Goal: Transaction & Acquisition: Subscribe to service/newsletter

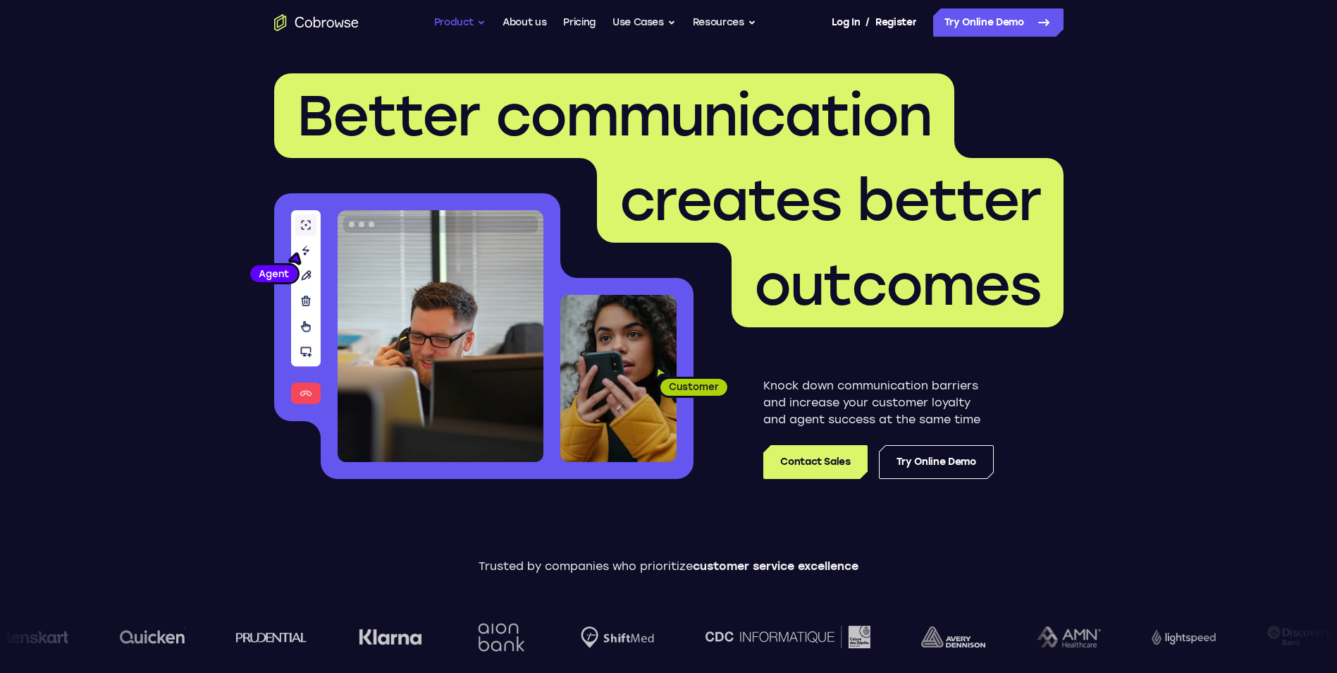
click at [474, 23] on button "Product" at bounding box center [460, 22] width 52 height 28
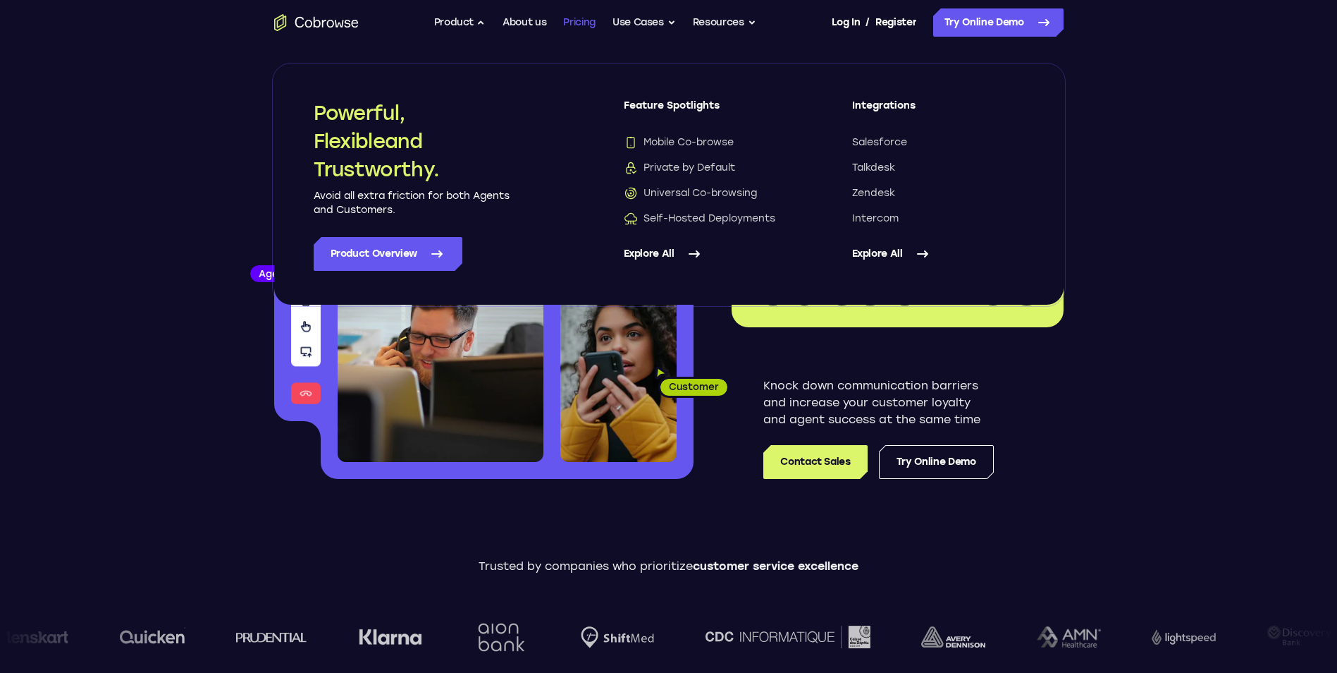
click at [589, 21] on link "Pricing" at bounding box center [579, 22] width 32 height 28
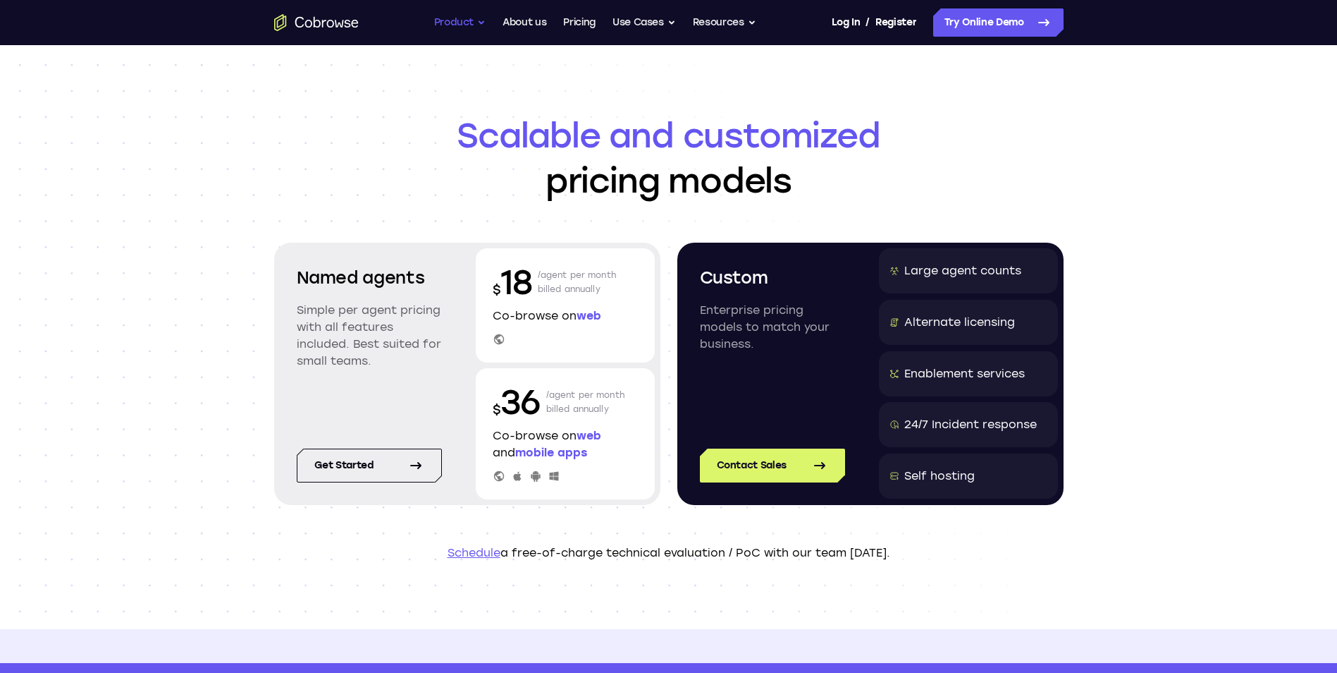
click at [469, 21] on button "Product" at bounding box center [460, 22] width 52 height 28
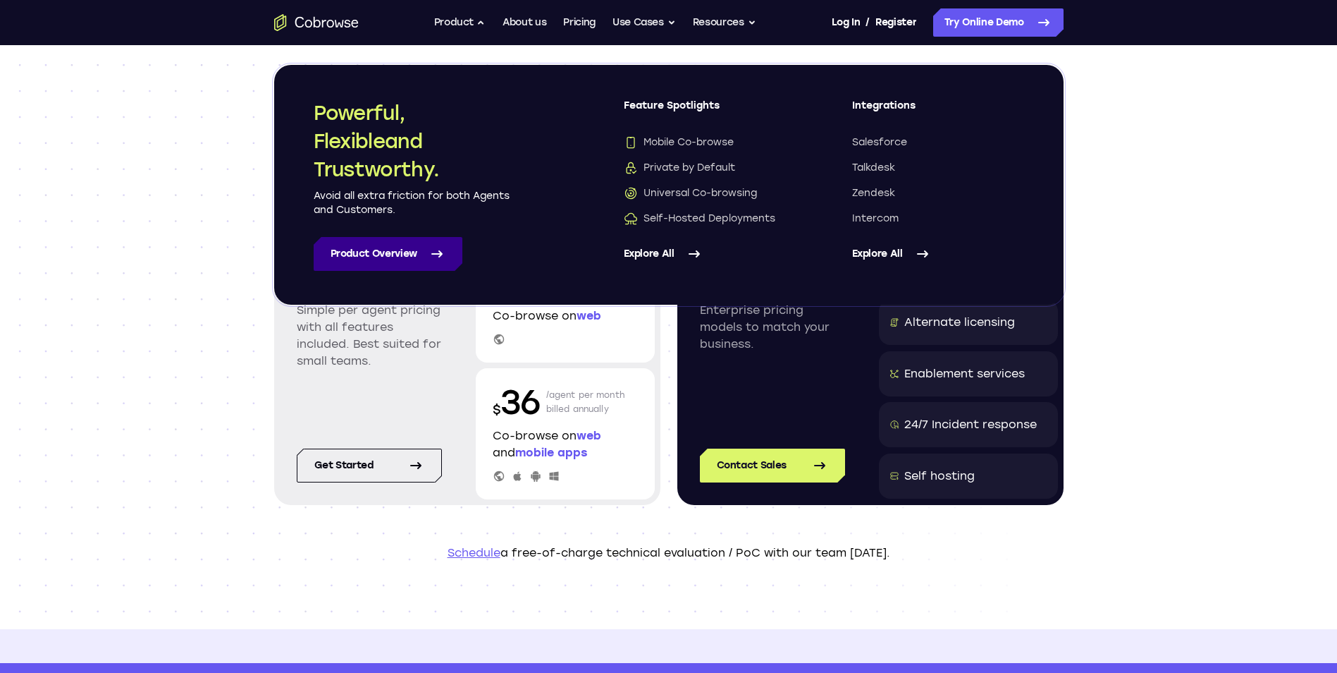
click at [396, 252] on link "Product Overview" at bounding box center [388, 254] width 149 height 34
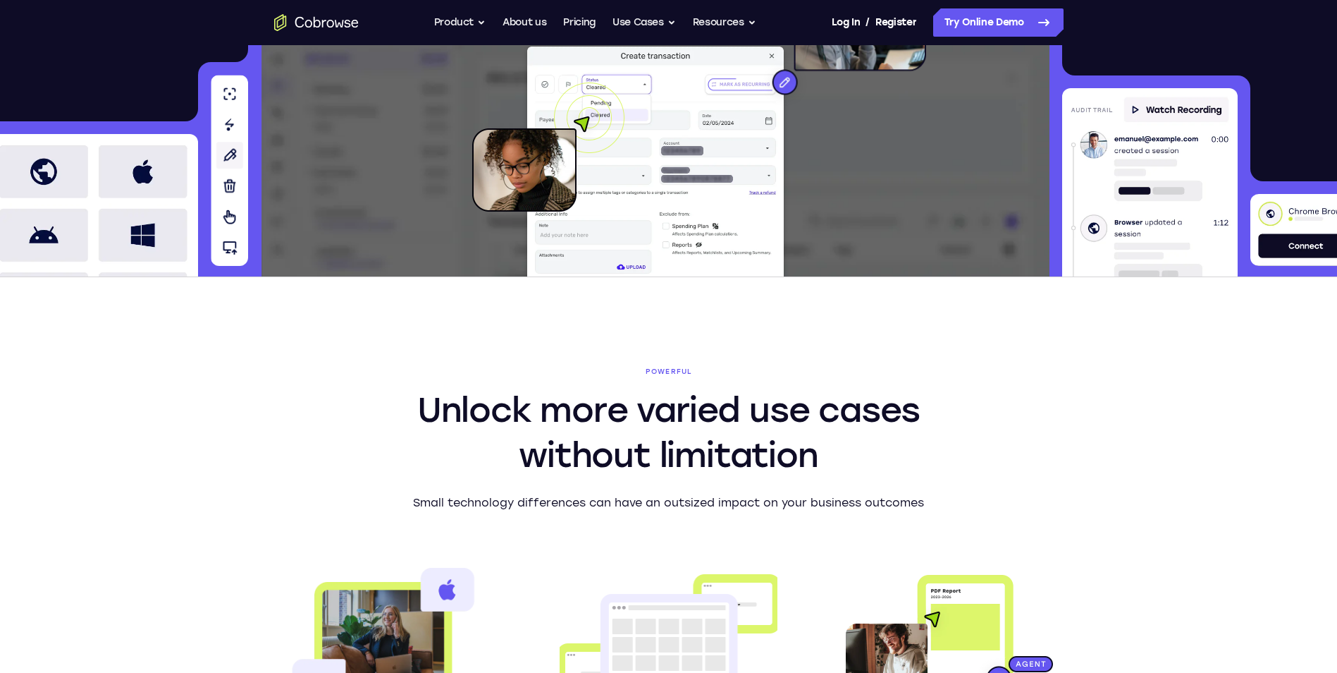
scroll to position [211, 0]
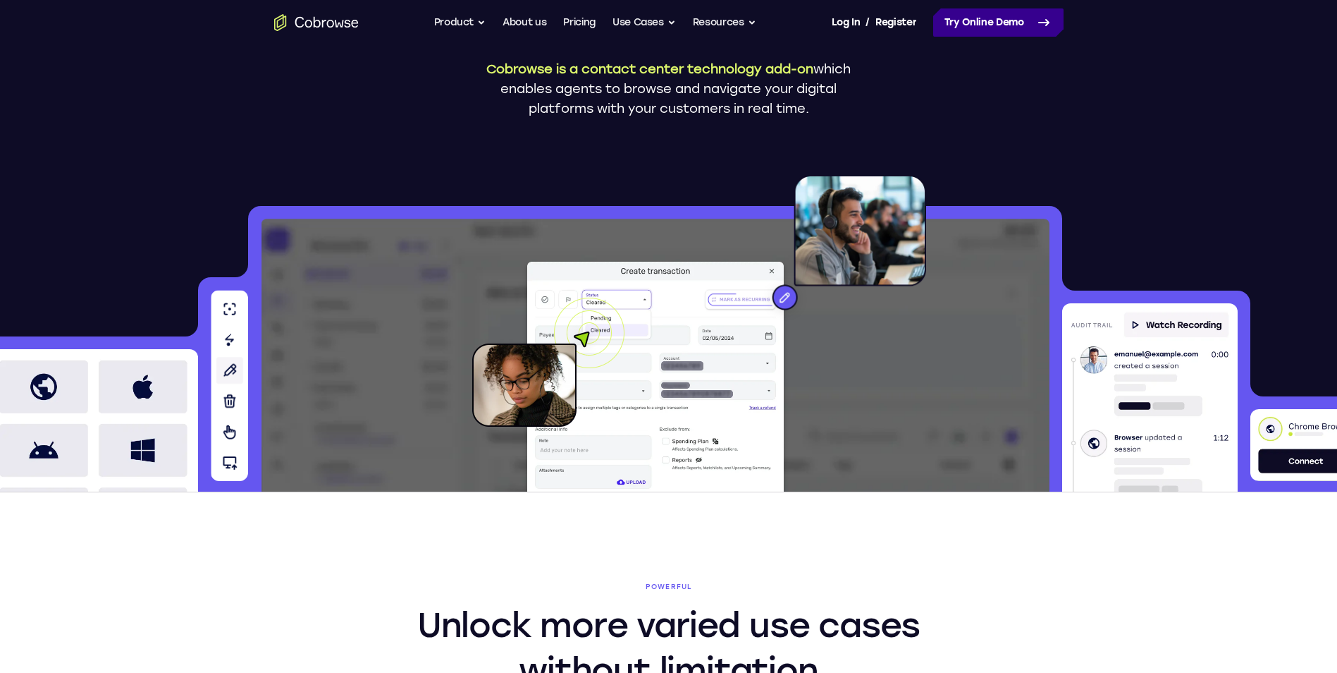
click at [1012, 16] on link "Try Online Demo" at bounding box center [998, 22] width 130 height 28
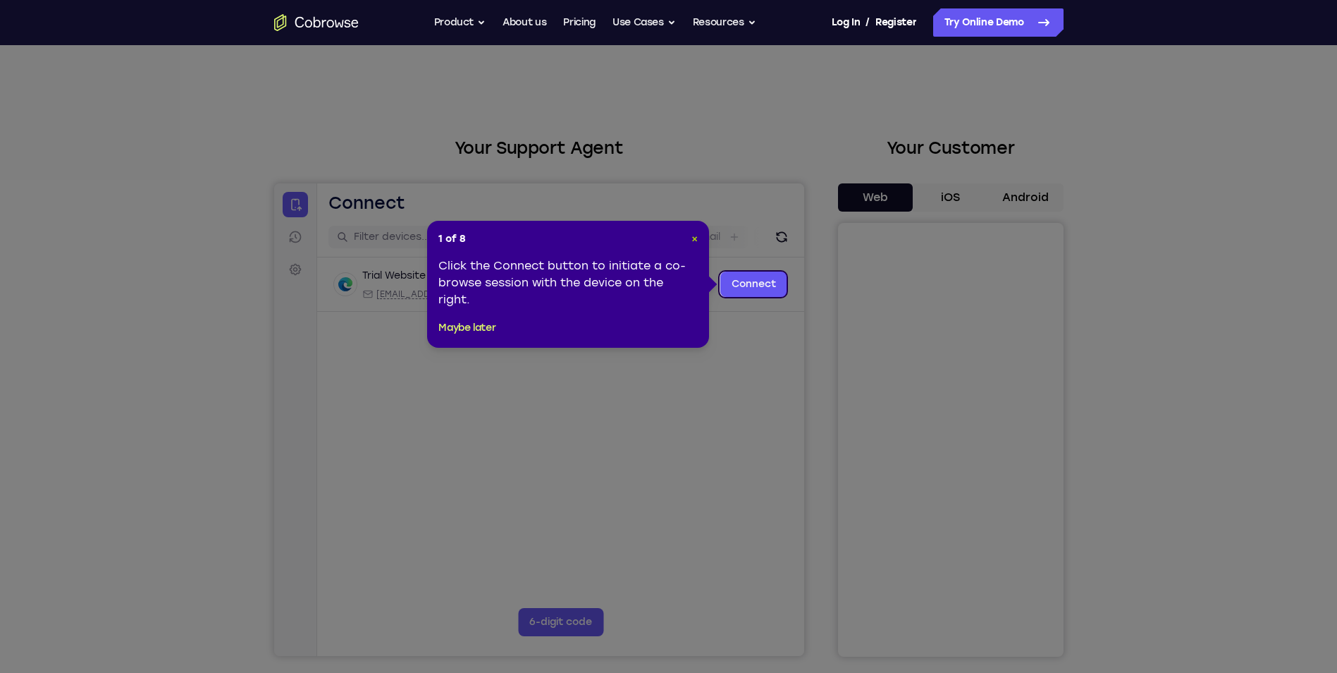
click at [694, 236] on span "×" at bounding box center [695, 239] width 6 height 12
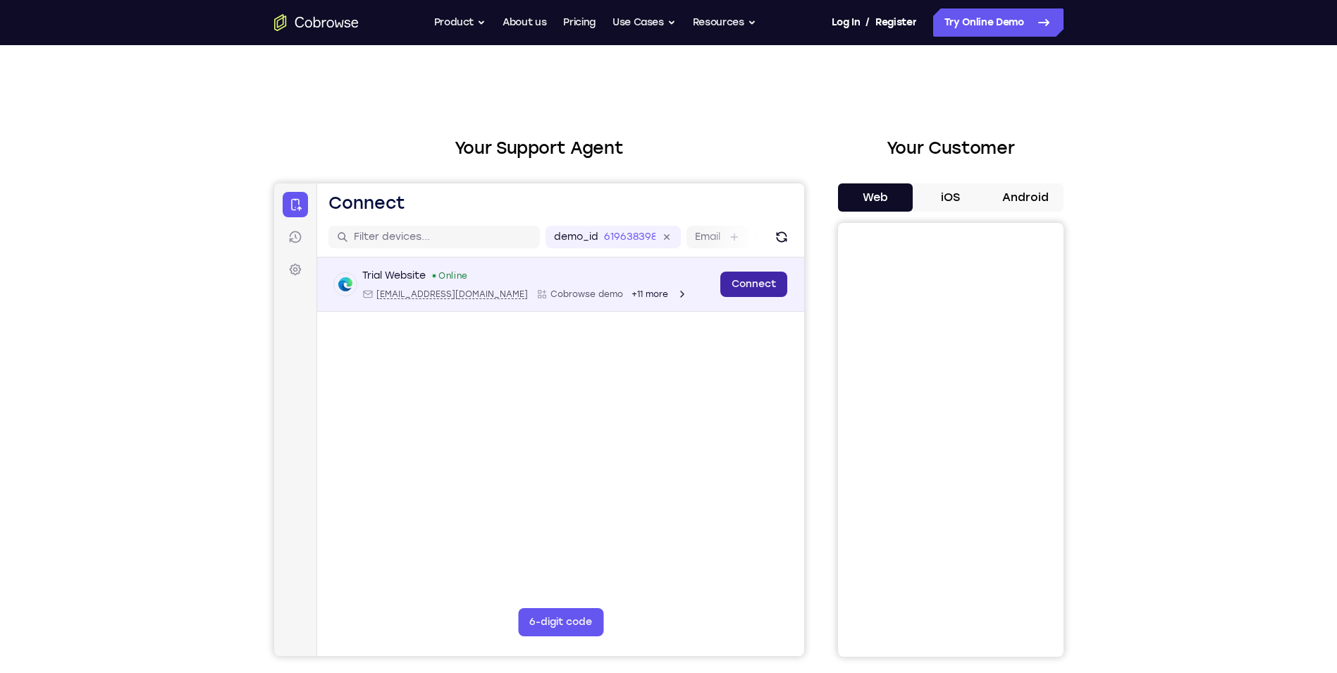
click at [756, 283] on link "Connect" at bounding box center [753, 283] width 67 height 25
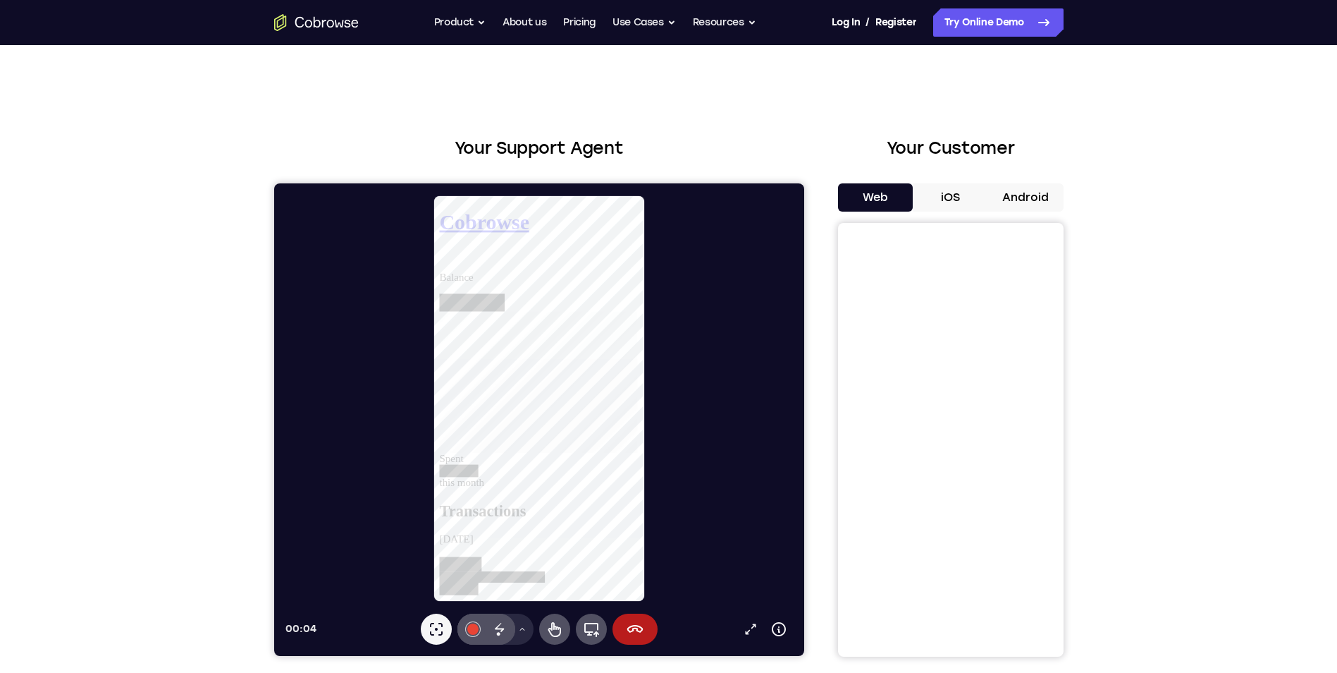
scroll to position [70, 0]
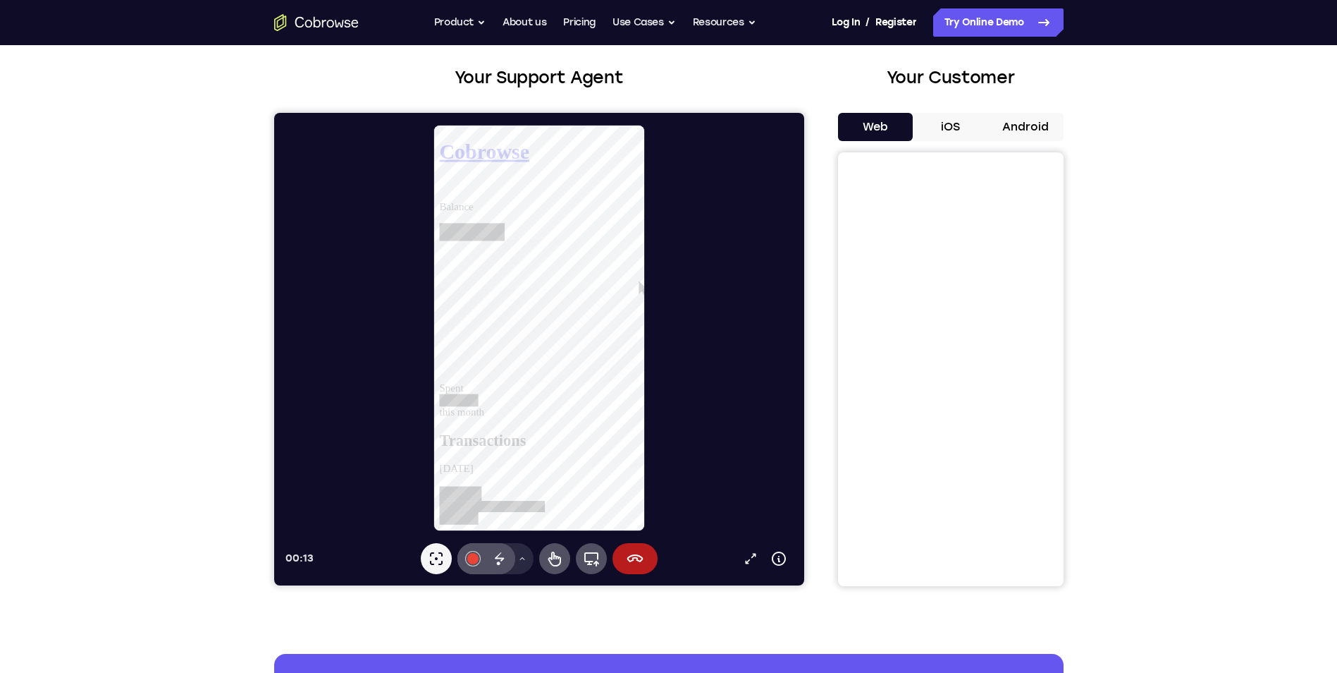
click at [1178, 293] on div "Your Support Agent Your Customer Web iOS Android Next Steps We’d be happy to gi…" at bounding box center [668, 440] width 1337 height 930
click at [943, 130] on button "iOS" at bounding box center [950, 127] width 75 height 28
click at [1022, 127] on button "Android" at bounding box center [1025, 127] width 75 height 28
click at [888, 125] on button "Web" at bounding box center [875, 127] width 75 height 28
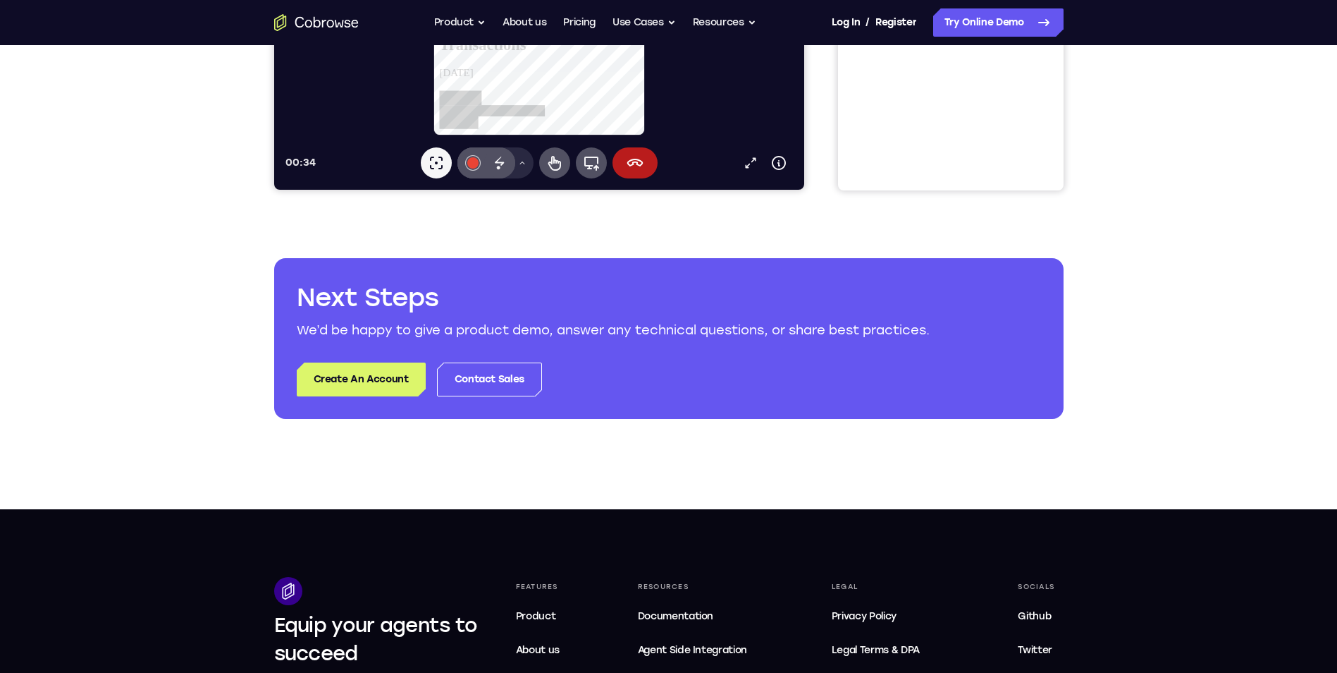
scroll to position [493, 0]
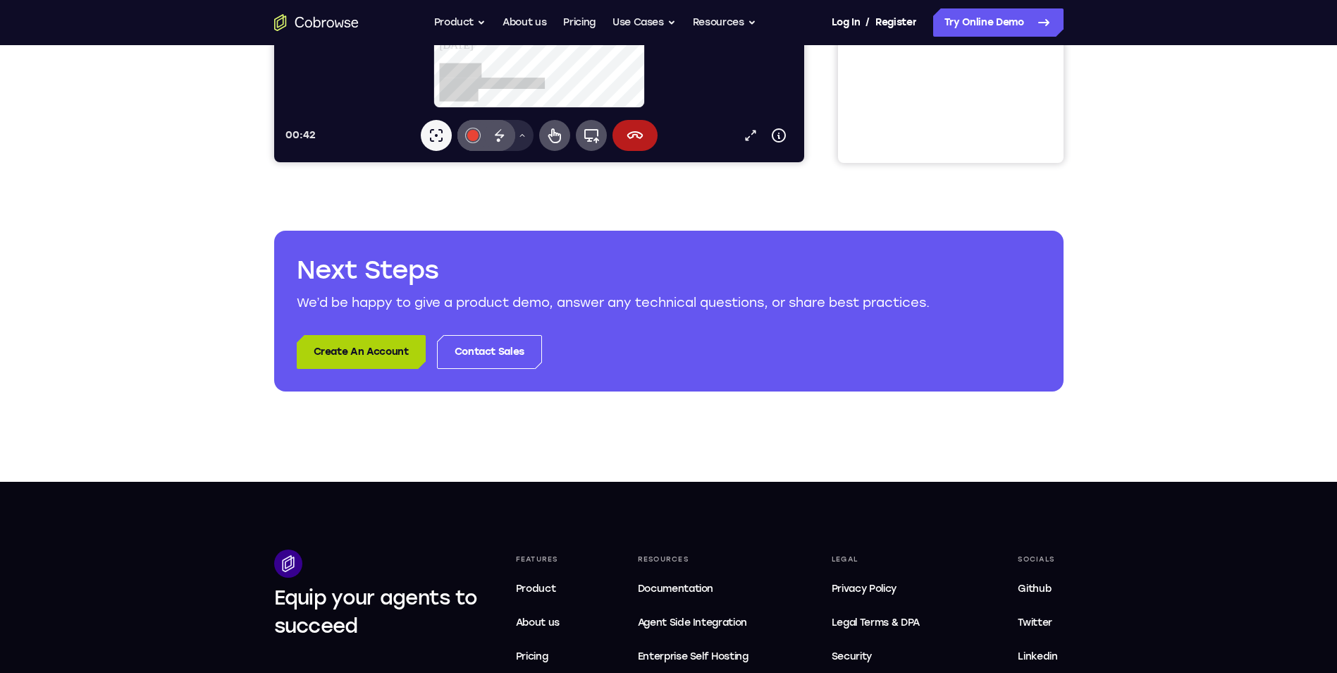
click at [364, 348] on link "Create An Account" at bounding box center [361, 352] width 129 height 34
